Goal: Task Accomplishment & Management: Manage account settings

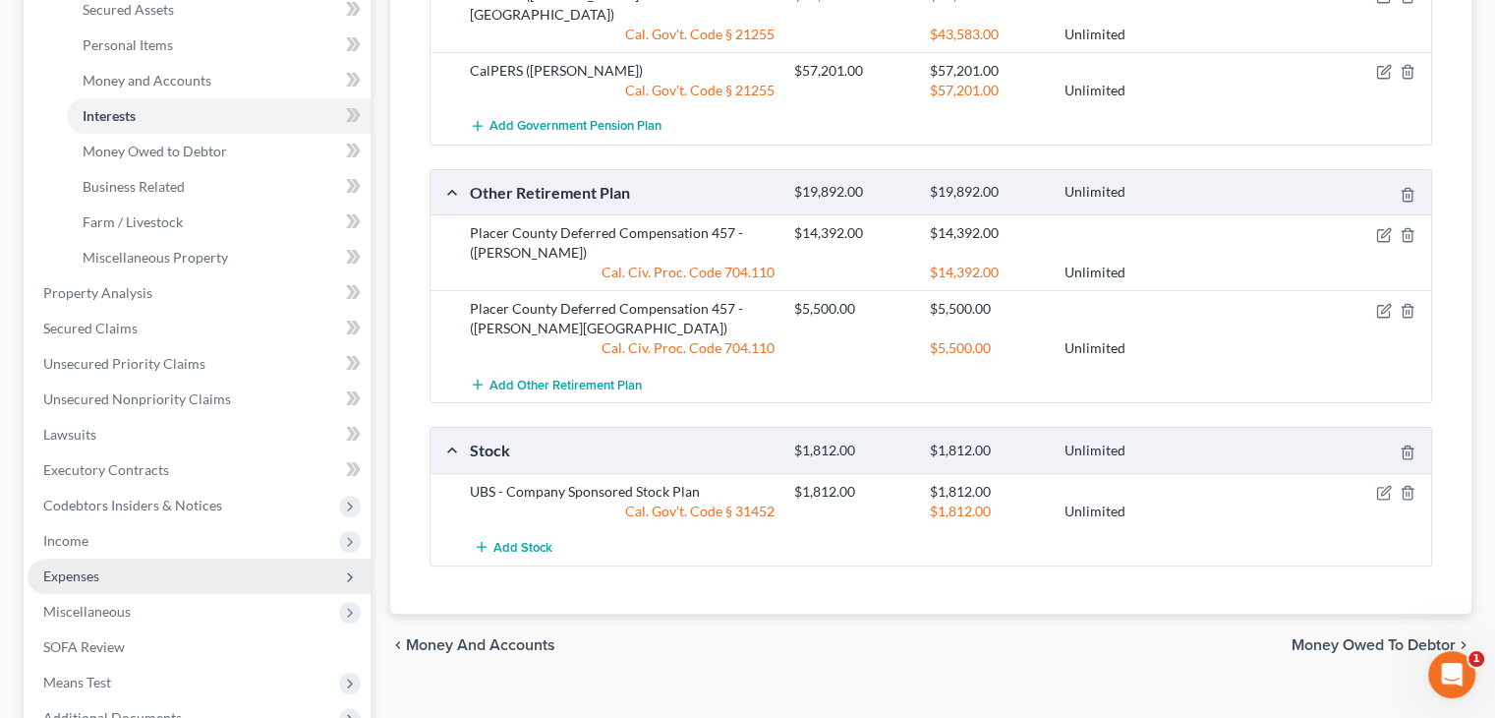
scroll to position [529, 0]
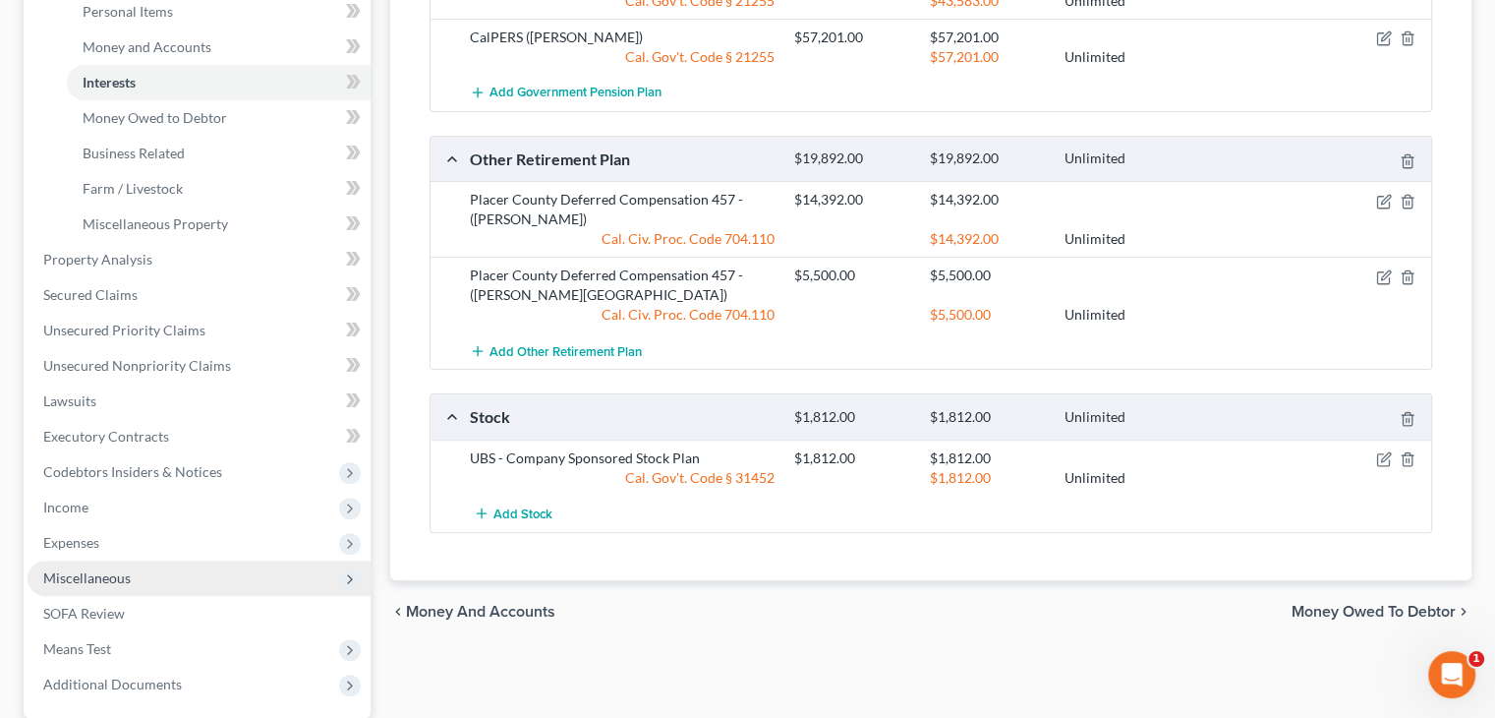
click at [152, 562] on span "Miscellaneous" at bounding box center [199, 577] width 343 height 35
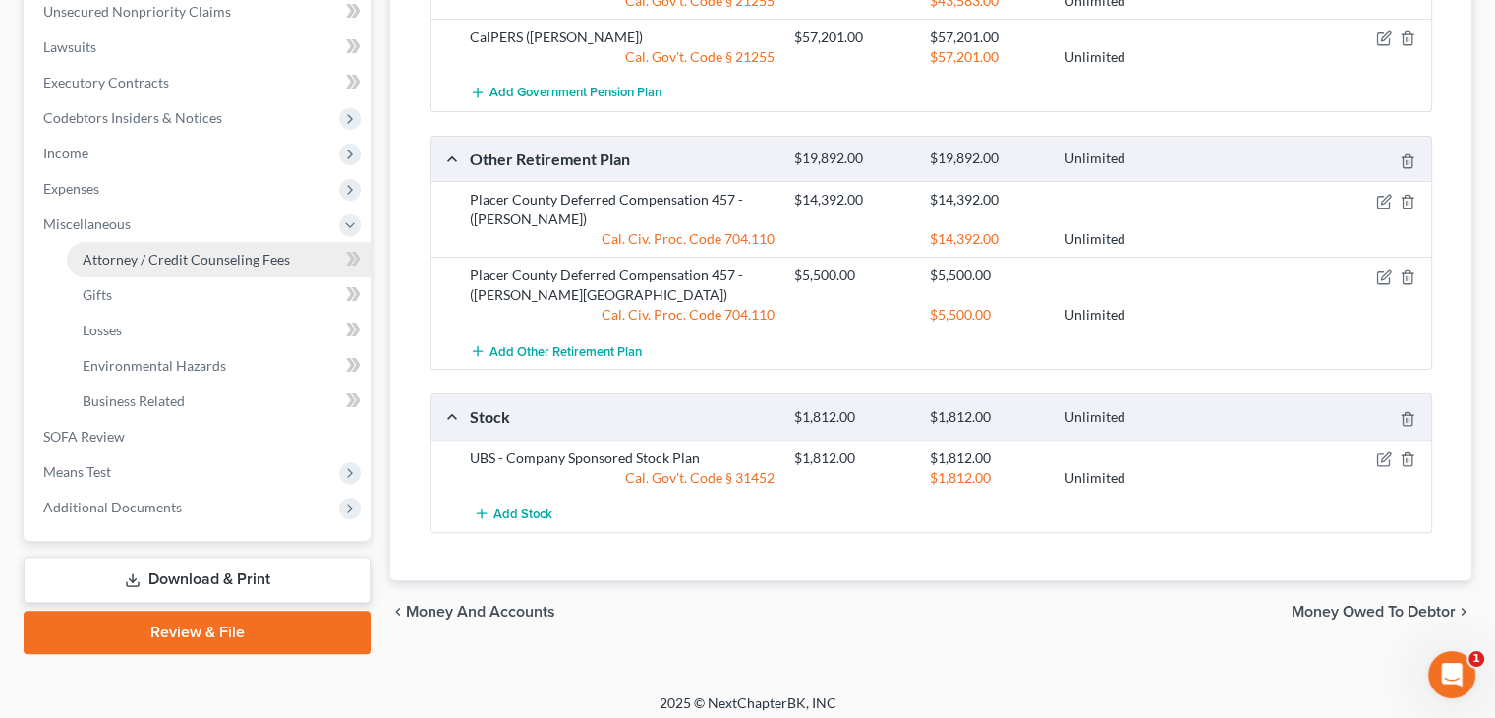
click at [213, 261] on span "Attorney / Credit Counseling Fees" at bounding box center [186, 259] width 207 height 17
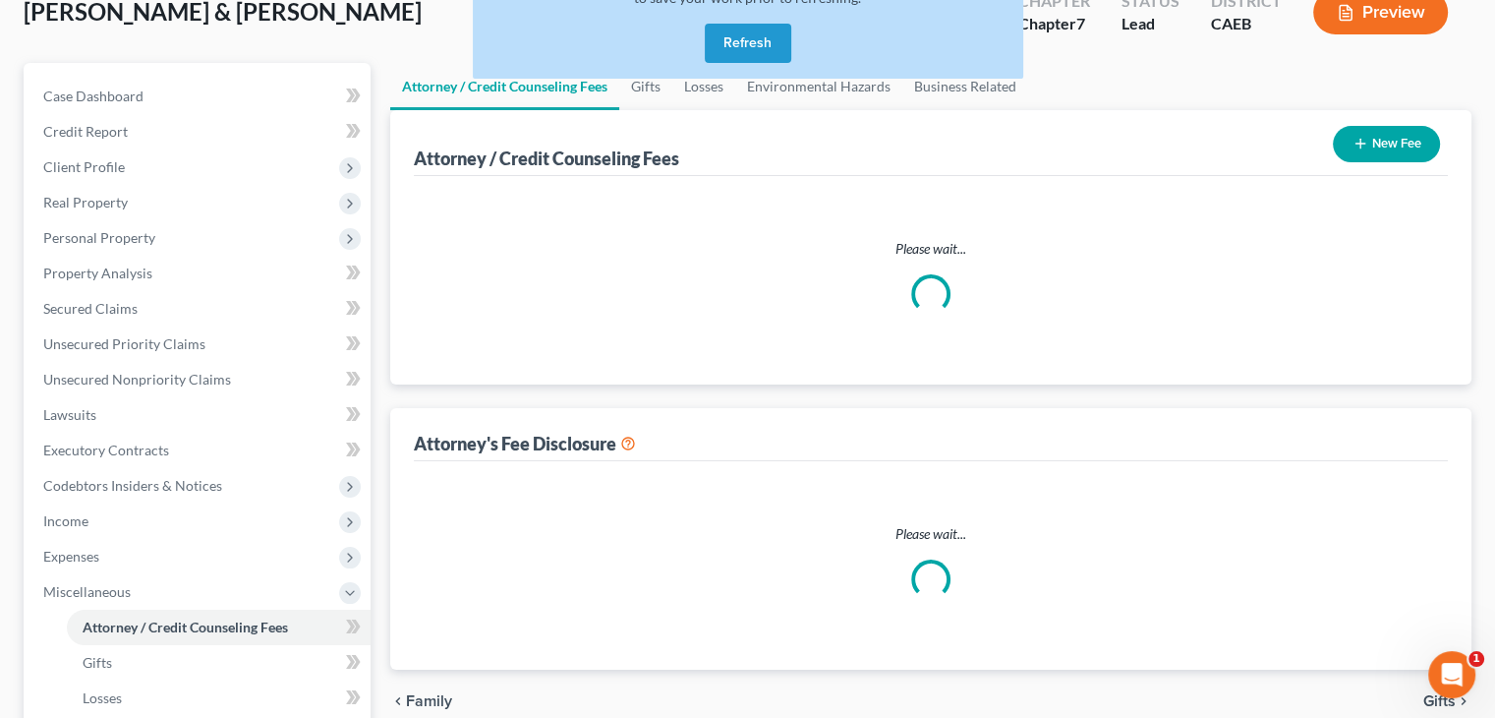
select select "0"
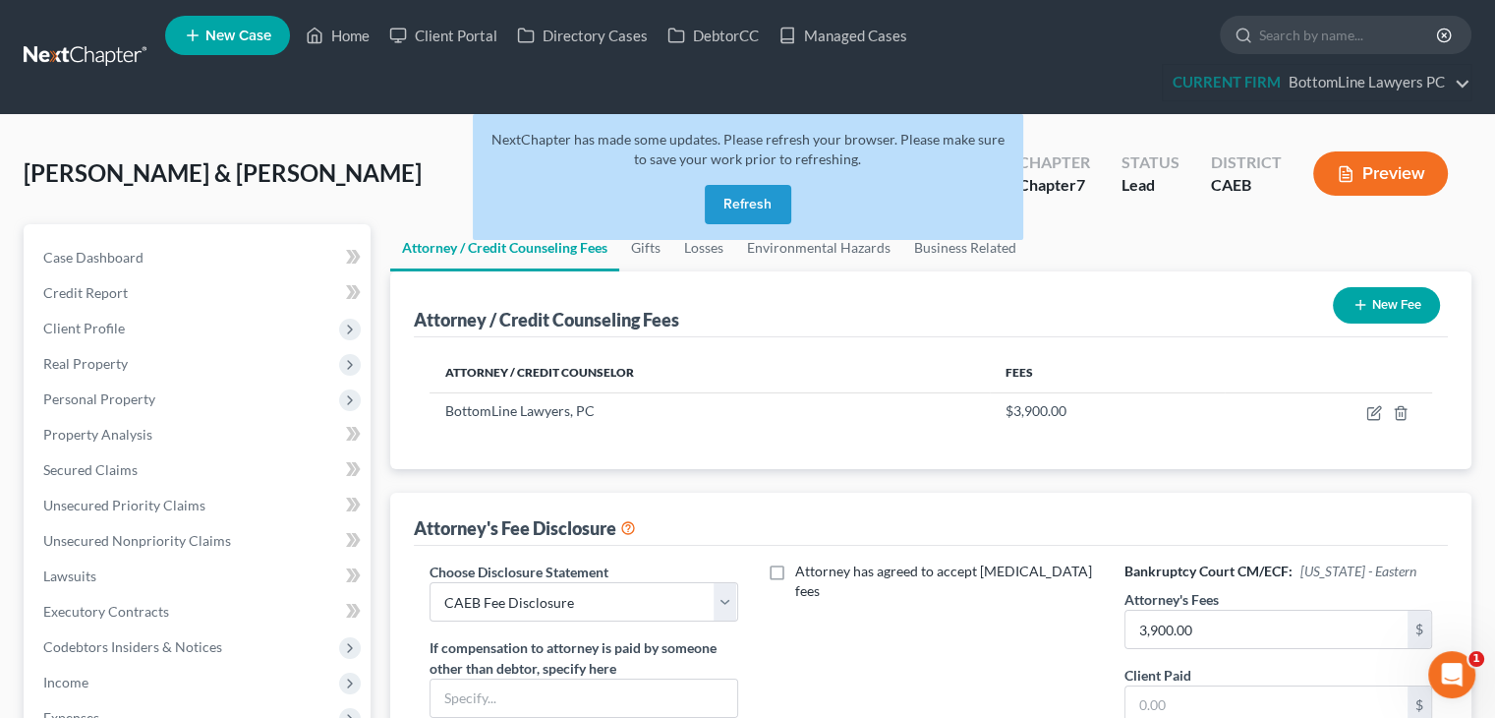
click at [770, 209] on button "Refresh" at bounding box center [748, 204] width 87 height 39
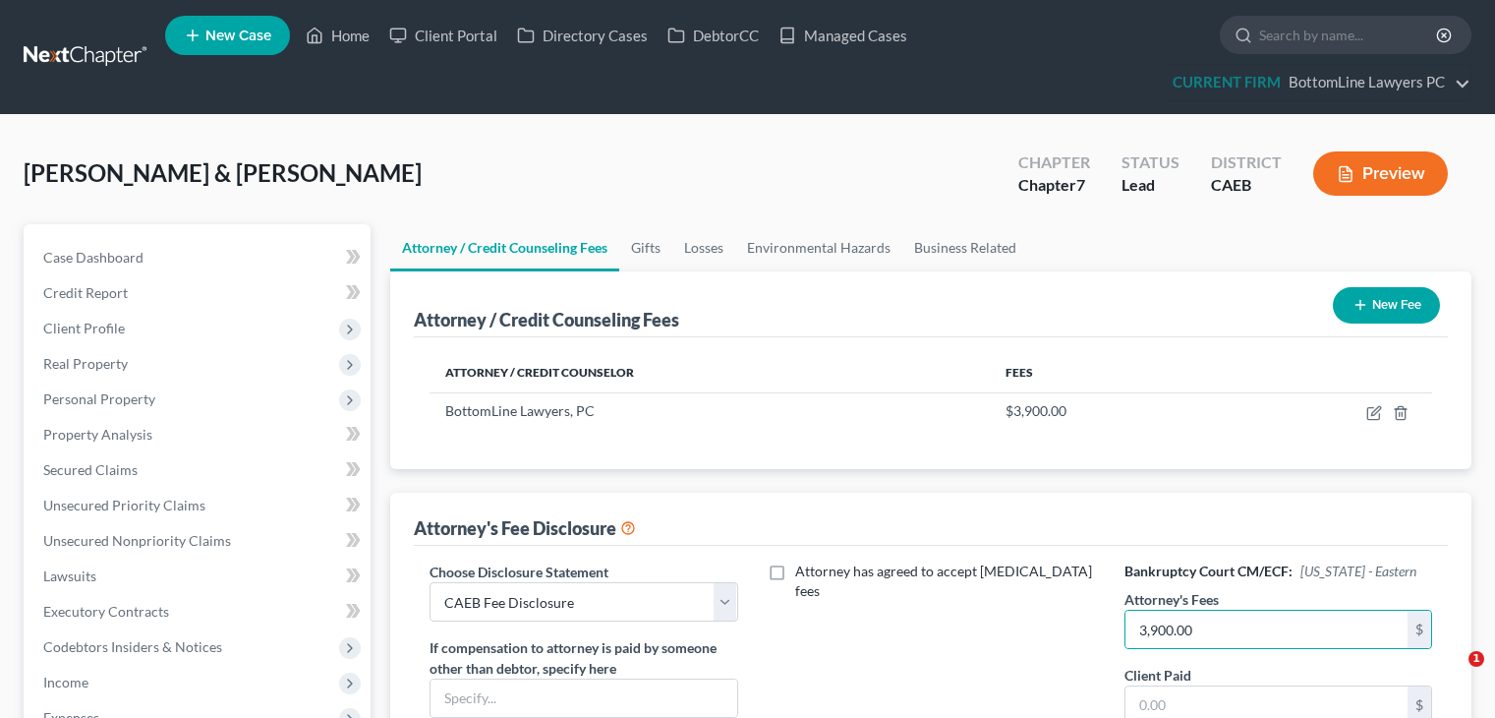
select select "0"
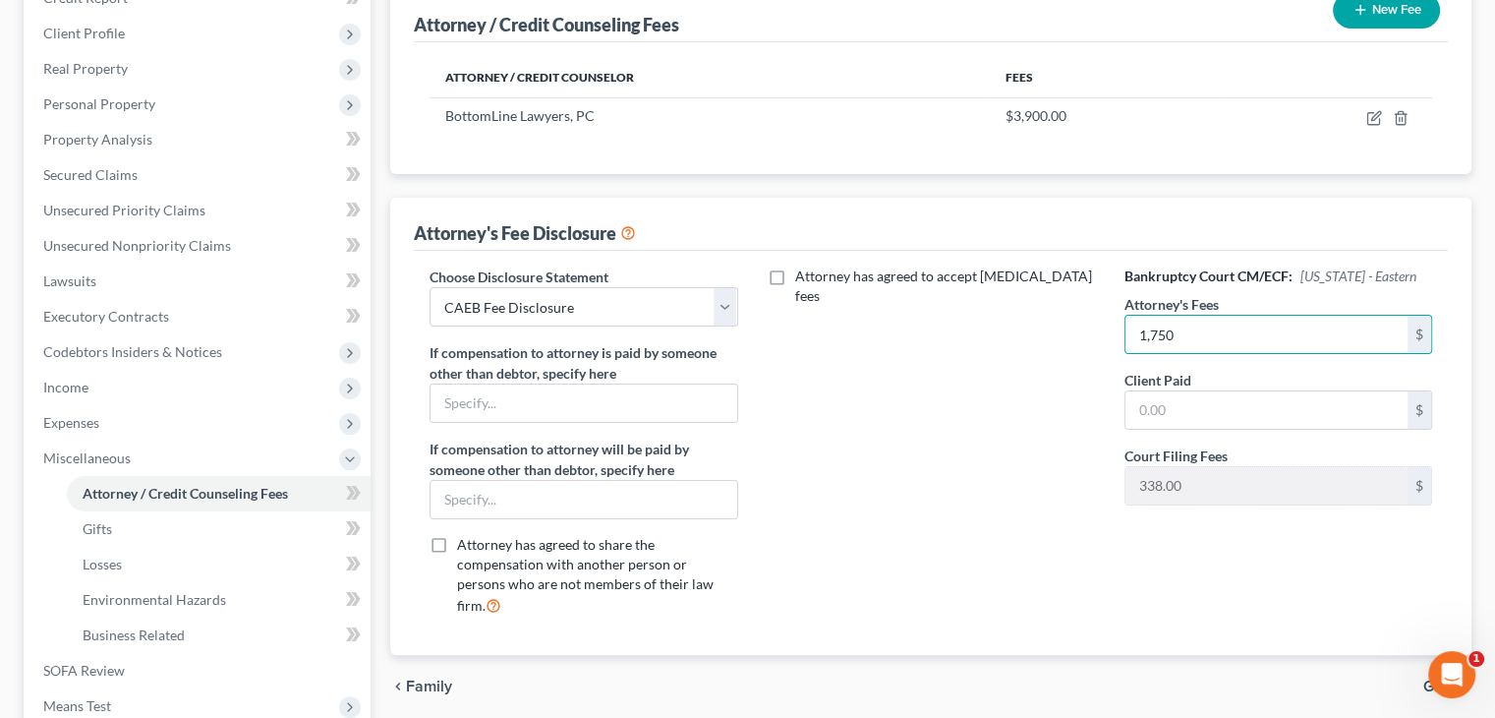
type input "1,750"
click at [928, 365] on div "Attorney has agreed to accept [MEDICAL_DATA] fees" at bounding box center [931, 448] width 347 height 365
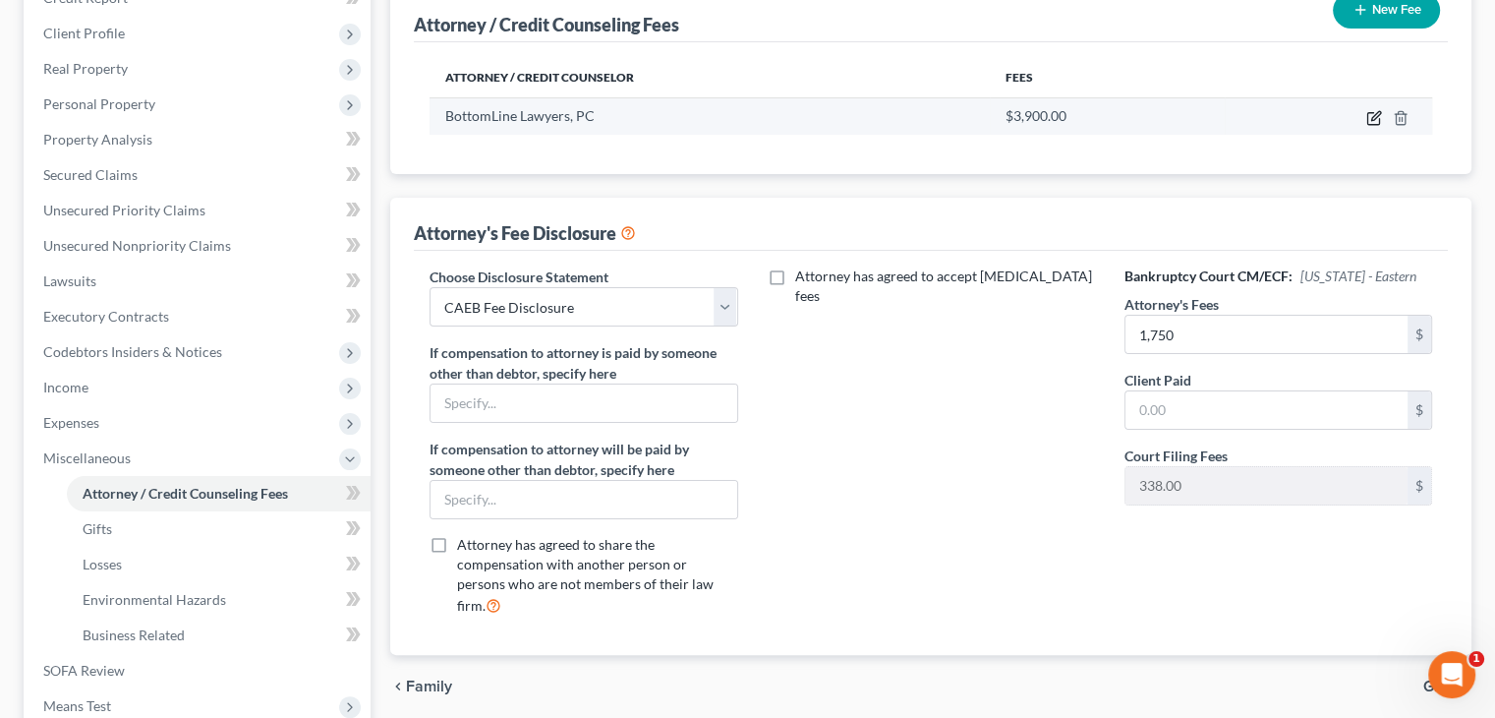
click at [1372, 115] on icon "button" at bounding box center [1375, 115] width 9 height 9
select select "4"
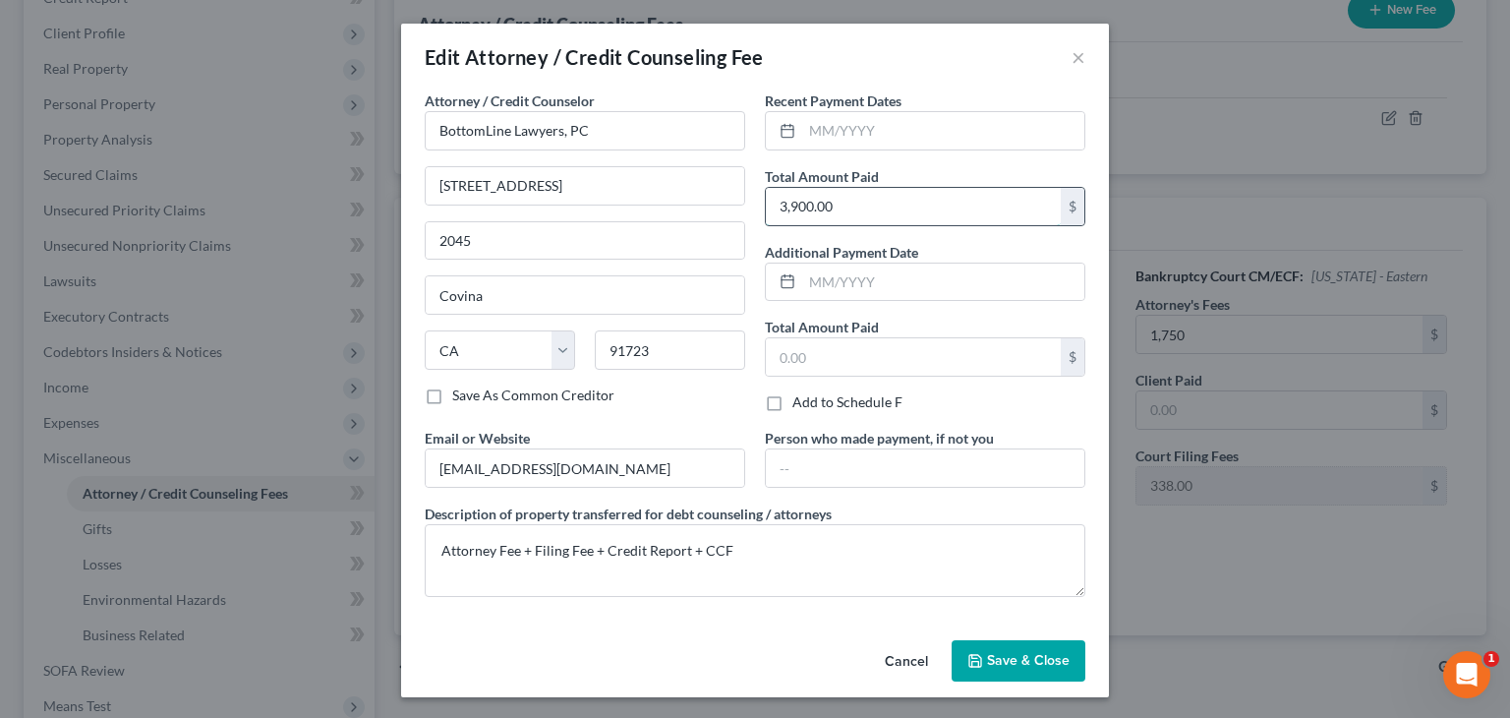
click at [896, 205] on input "3,900.00" at bounding box center [913, 206] width 295 height 37
type input "1,750"
click at [1015, 656] on span "Save & Close" at bounding box center [1028, 660] width 83 height 17
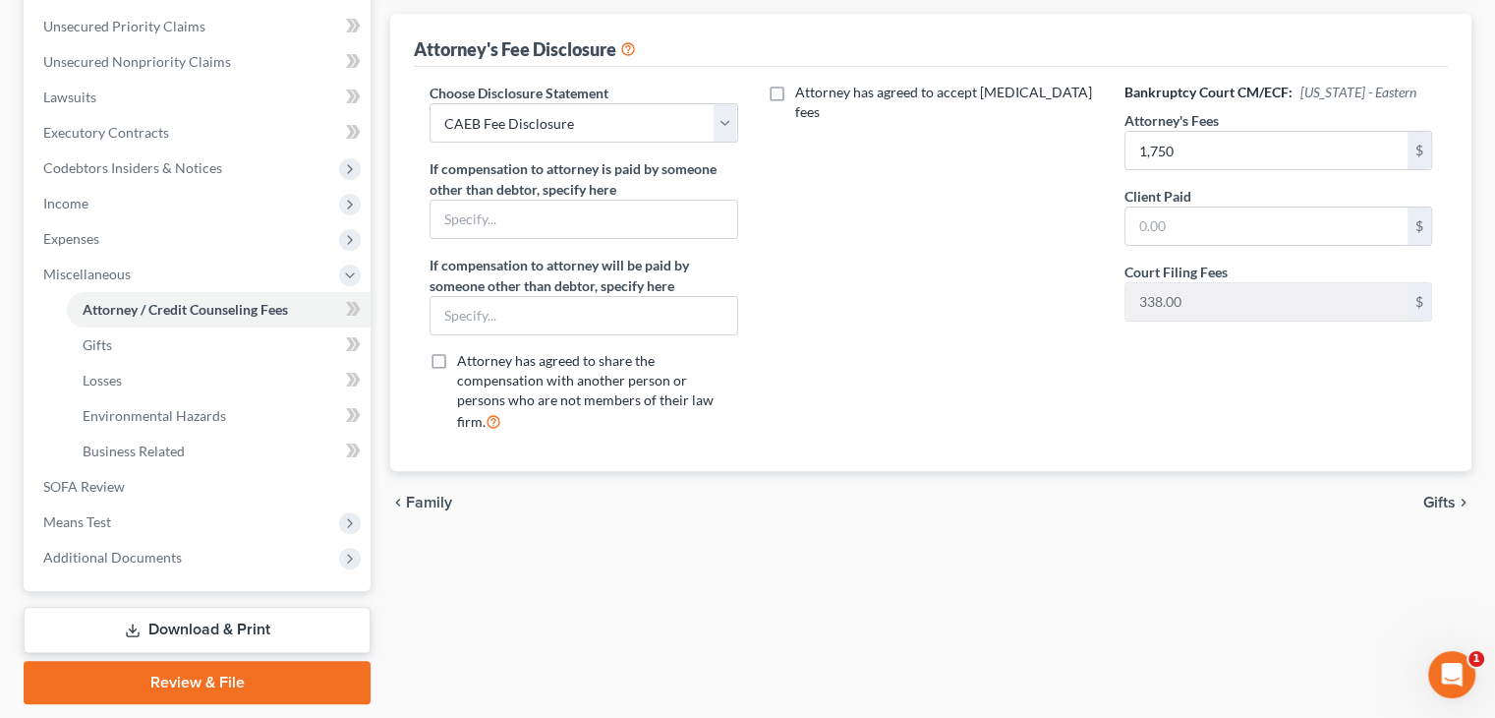
scroll to position [492, 0]
